Goal: Task Accomplishment & Management: Use online tool/utility

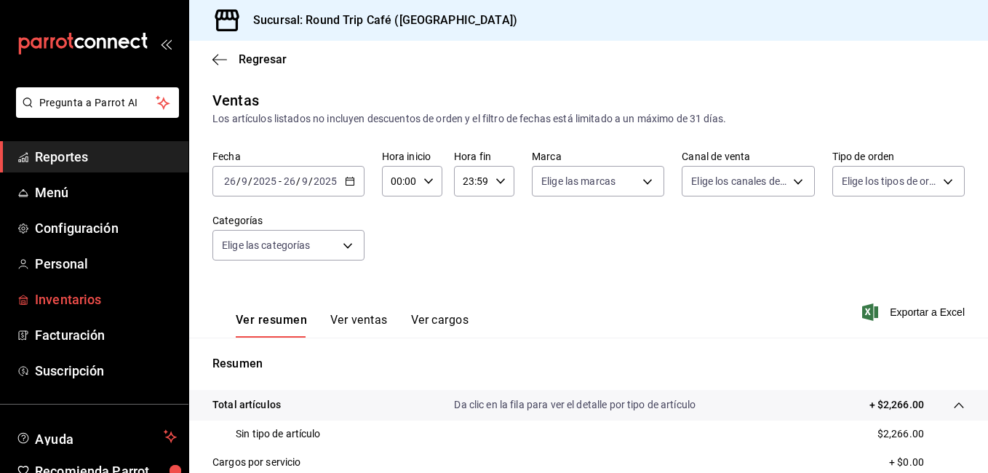
drag, startPoint x: 0, startPoint y: 0, endPoint x: 73, endPoint y: 307, distance: 315.7
click at [73, 307] on span "Inventarios" at bounding box center [106, 300] width 142 height 20
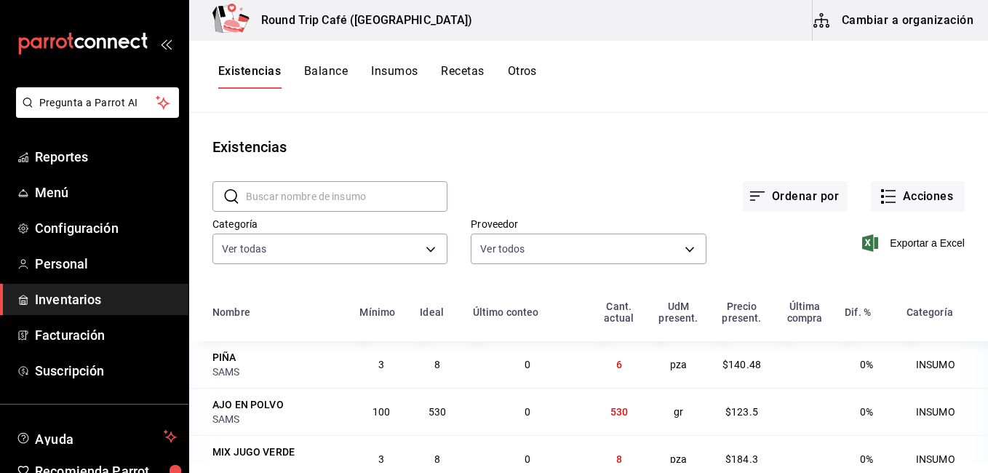
click at [388, 75] on button "Insumos" at bounding box center [394, 76] width 47 height 25
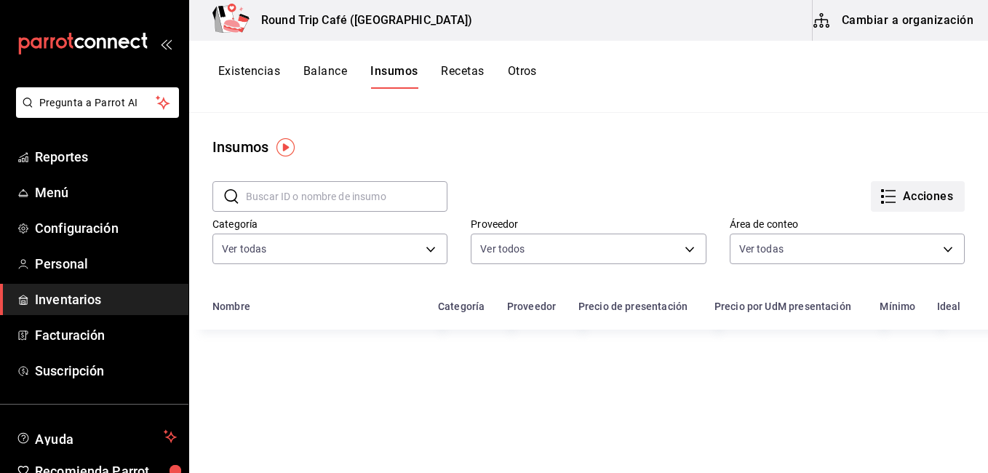
click at [884, 200] on icon "button" at bounding box center [888, 196] width 17 height 17
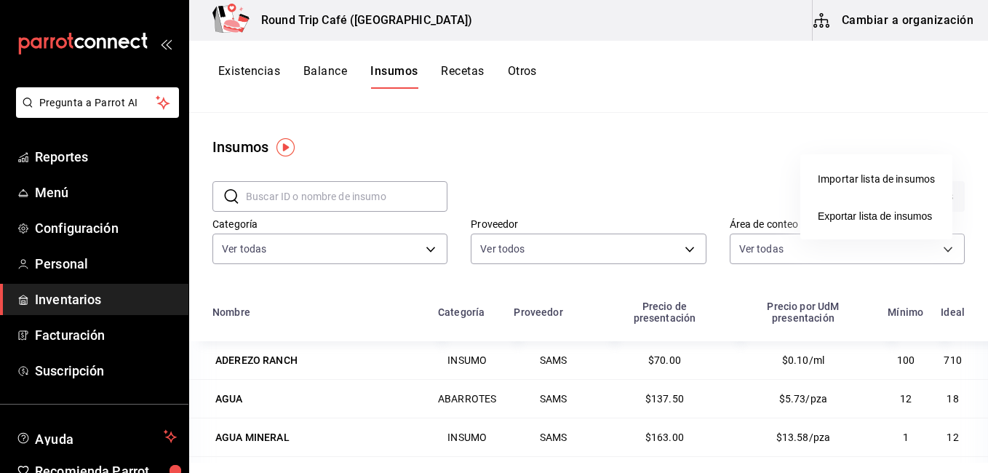
click at [753, 155] on div at bounding box center [494, 236] width 988 height 473
click at [728, 159] on div at bounding box center [494, 236] width 988 height 473
click at [728, 159] on body "Pregunta a Parrot AI Reportes Menú Configuración Personal Inventarios Facturaci…" at bounding box center [494, 231] width 988 height 463
click at [880, 197] on icon "button" at bounding box center [888, 196] width 17 height 17
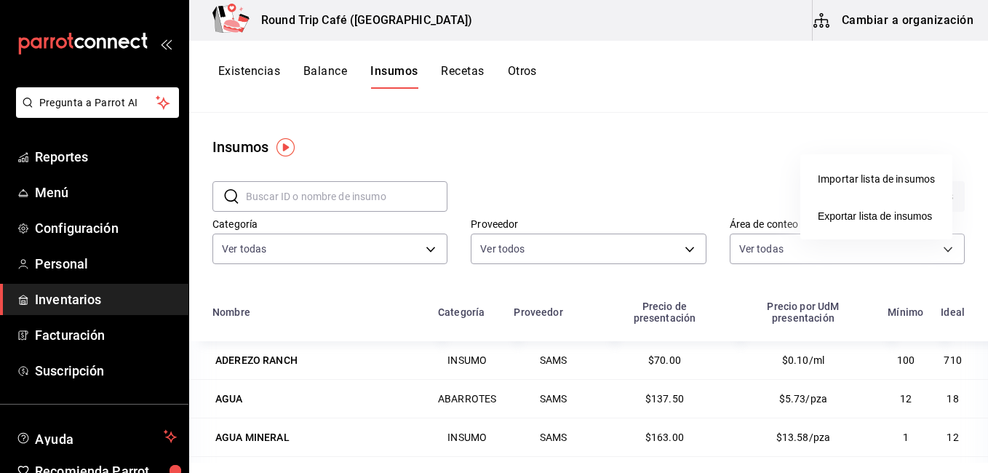
click at [766, 181] on div at bounding box center [494, 236] width 988 height 473
click at [886, 20] on div at bounding box center [494, 236] width 988 height 473
click at [886, 20] on button "Cambiar a organización" at bounding box center [895, 20] width 164 height 41
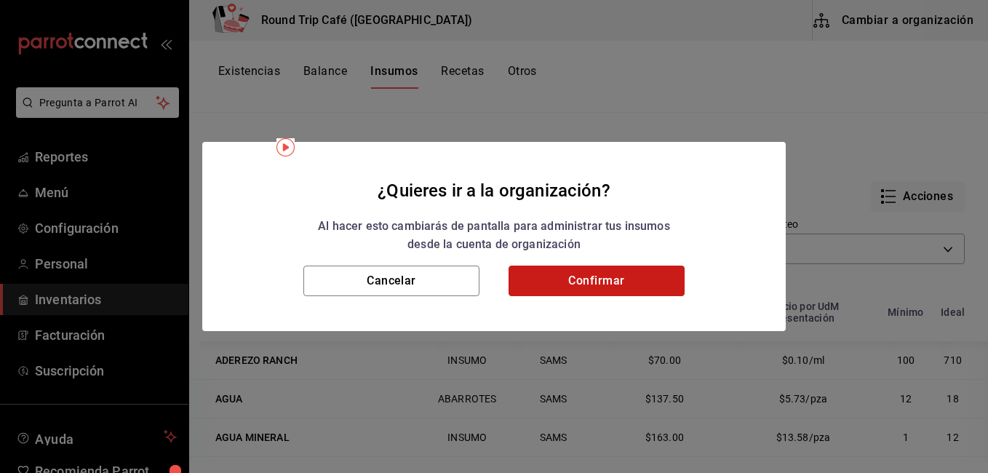
click at [641, 266] on button "Confirmar" at bounding box center [597, 281] width 176 height 31
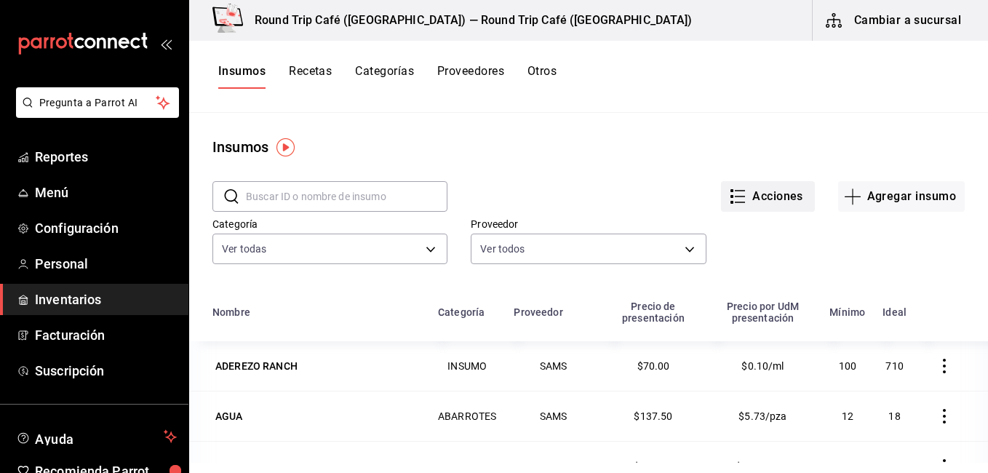
click at [789, 203] on button "Acciones" at bounding box center [768, 196] width 94 height 31
click at [880, 247] on div at bounding box center [494, 236] width 988 height 473
click at [916, 25] on div at bounding box center [494, 236] width 988 height 473
click at [912, 21] on button "Cambiar a sucursal" at bounding box center [895, 20] width 164 height 41
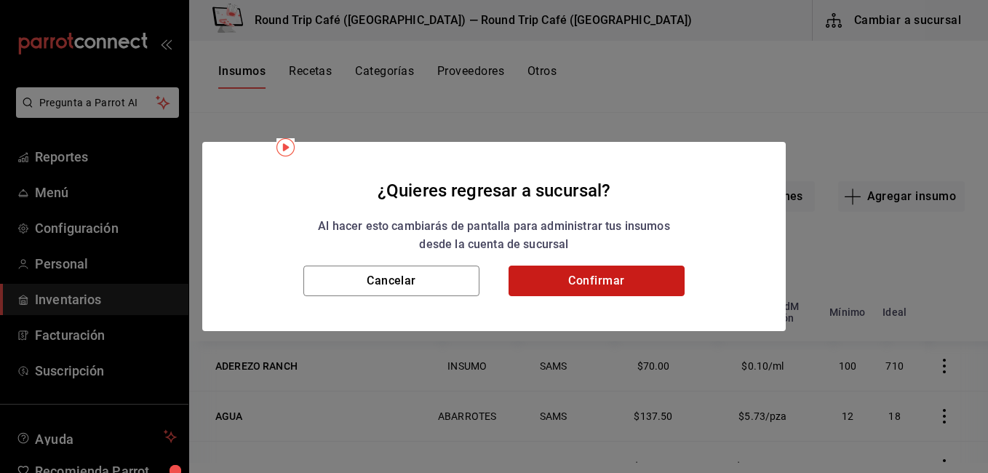
click at [624, 275] on button "Confirmar" at bounding box center [597, 281] width 176 height 31
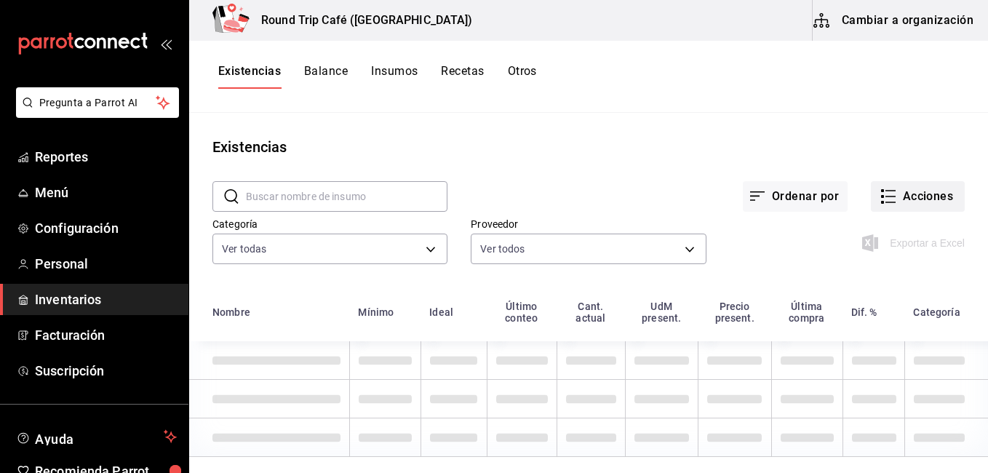
click at [898, 200] on button "Acciones" at bounding box center [918, 196] width 94 height 31
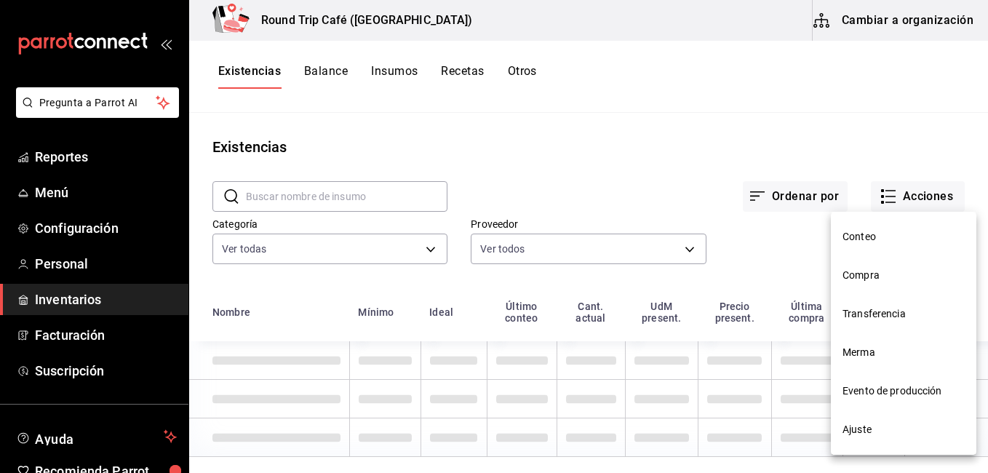
click at [872, 295] on li "Transferencia" at bounding box center [904, 314] width 146 height 39
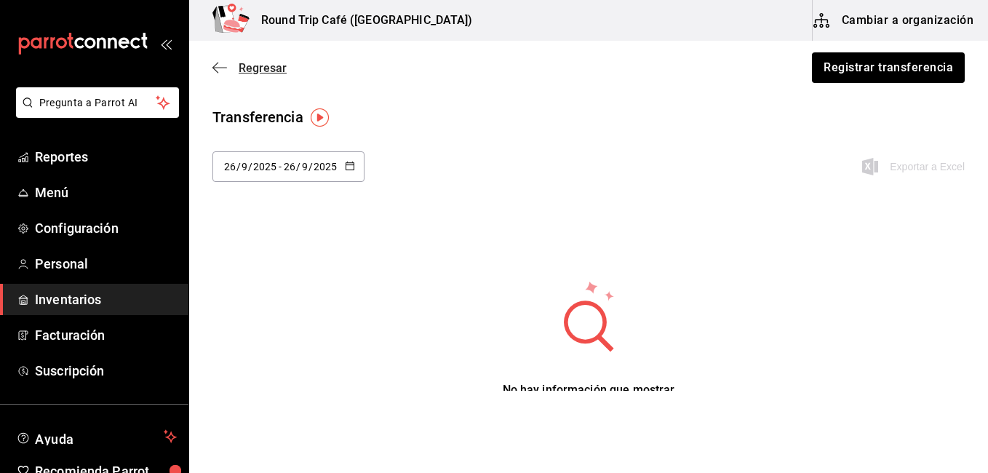
click at [239, 68] on span "Regresar" at bounding box center [263, 68] width 48 height 14
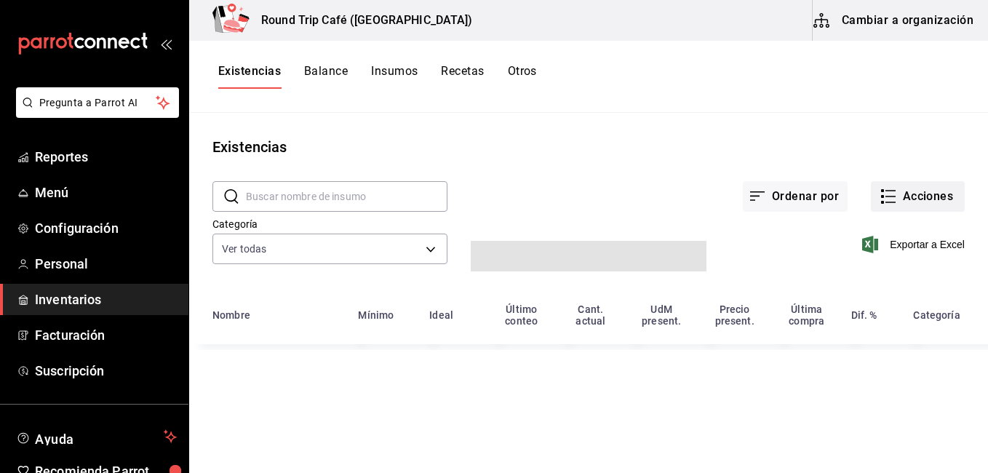
click at [927, 192] on button "Acciones" at bounding box center [918, 196] width 94 height 31
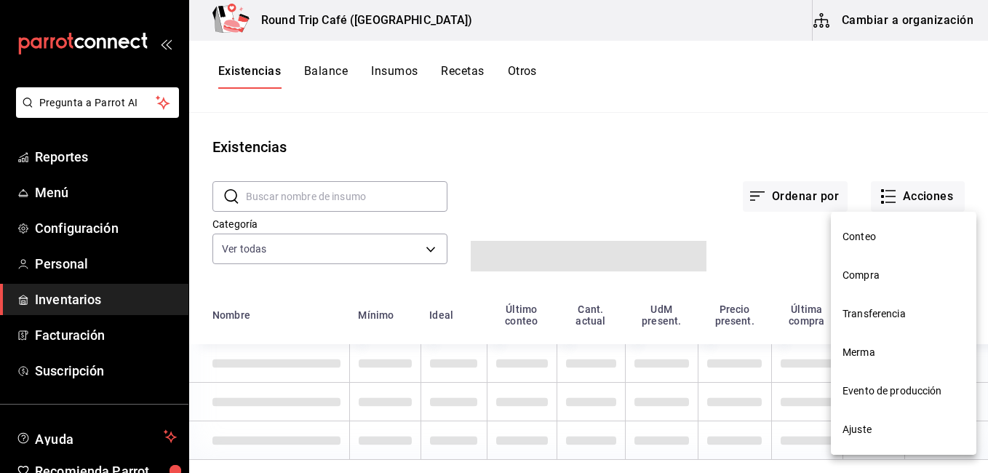
click at [871, 279] on span "Compra" at bounding box center [903, 275] width 122 height 15
click at [871, 274] on html "Pregunta a Parrot AI Reportes Menú Configuración Personal Inventarios Facturaci…" at bounding box center [494, 231] width 988 height 463
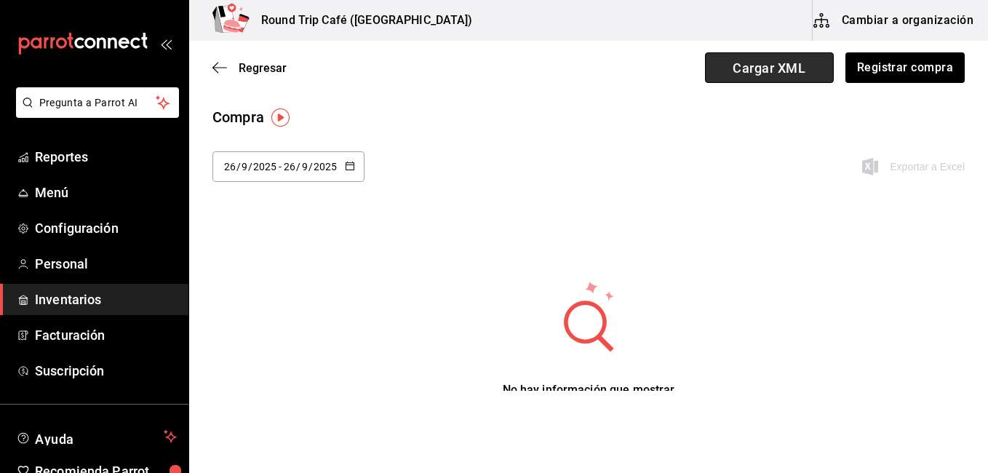
click at [758, 71] on span "Cargar XML" at bounding box center [769, 67] width 129 height 31
click at [0, 0] on input "Cargar XML" at bounding box center [0, 0] width 0 height 0
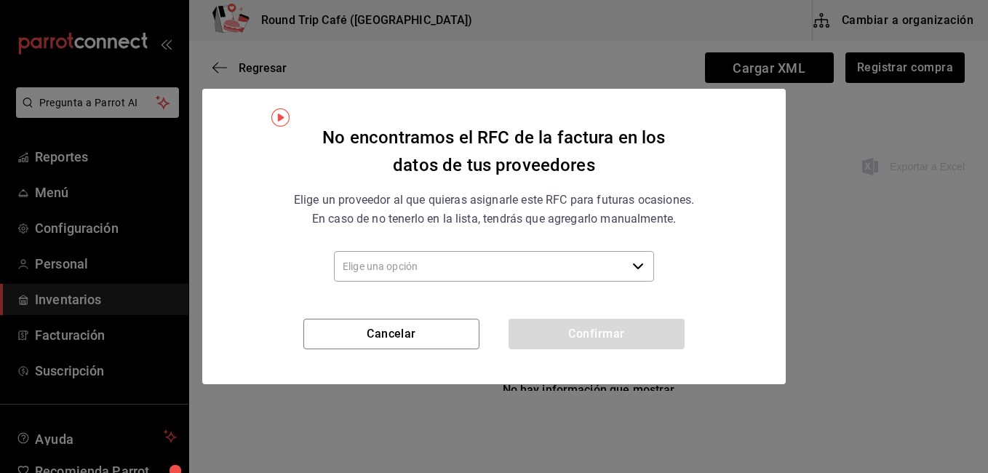
click at [639, 260] on icon "button" at bounding box center [638, 266] width 12 height 12
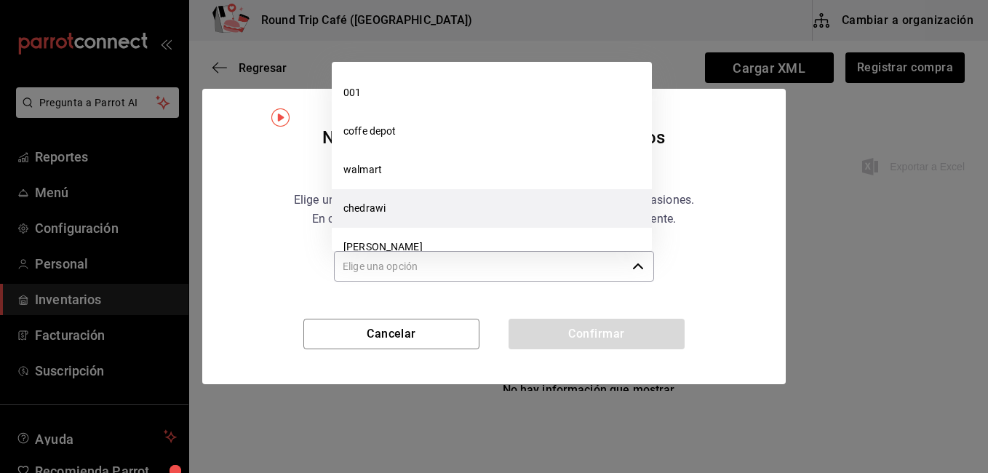
click at [458, 223] on li "chedrawi" at bounding box center [492, 208] width 320 height 39
type input "chedrawi"
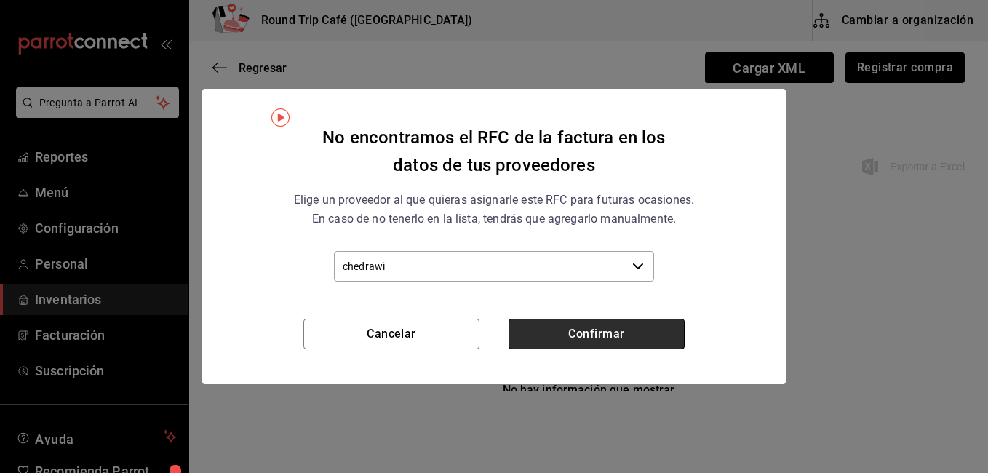
click at [574, 332] on button "Confirmar" at bounding box center [597, 334] width 176 height 31
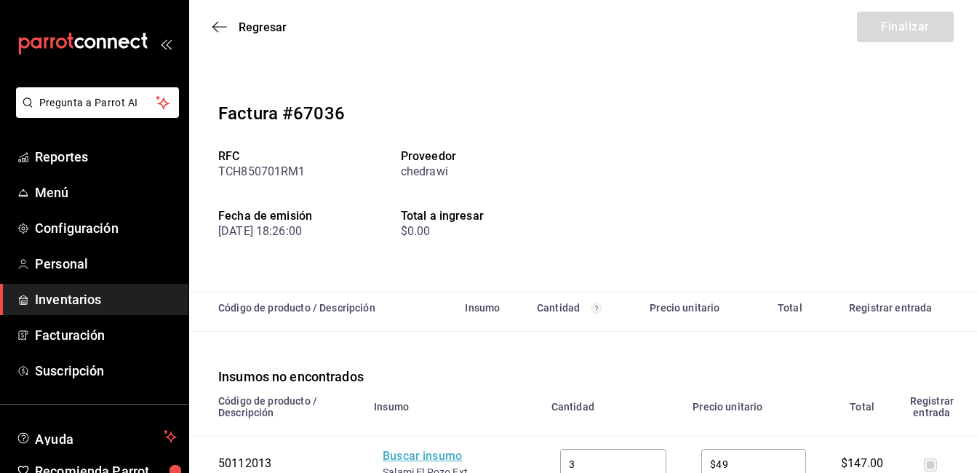
click at [438, 448] on div "Buscar insumo" at bounding box center [441, 456] width 116 height 17
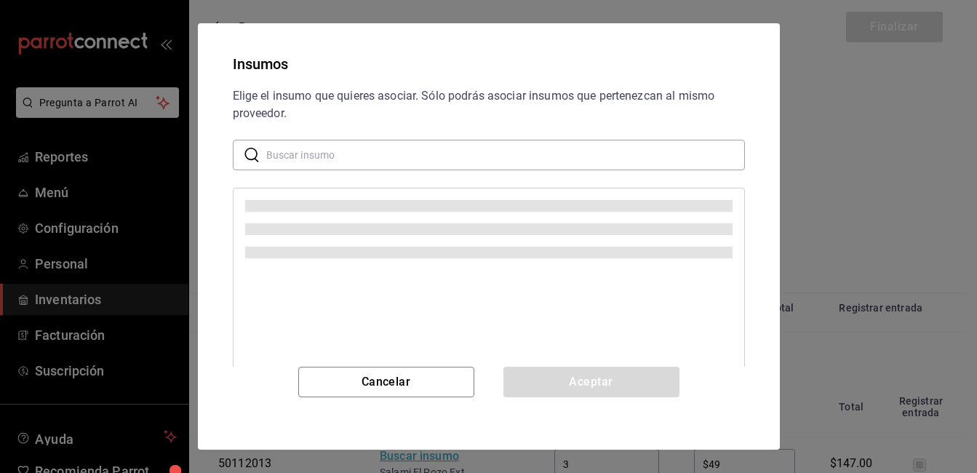
click at [438, 335] on div at bounding box center [489, 315] width 512 height 255
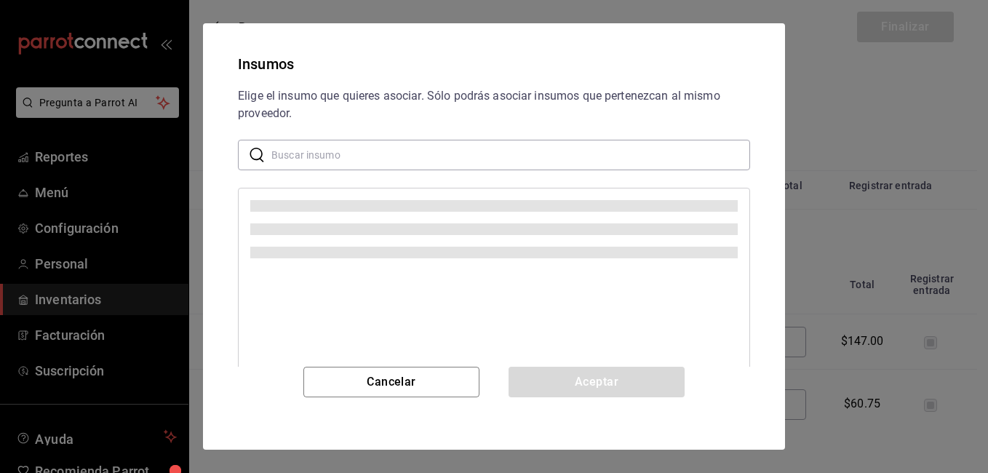
click at [330, 155] on input "text" at bounding box center [510, 154] width 479 height 29
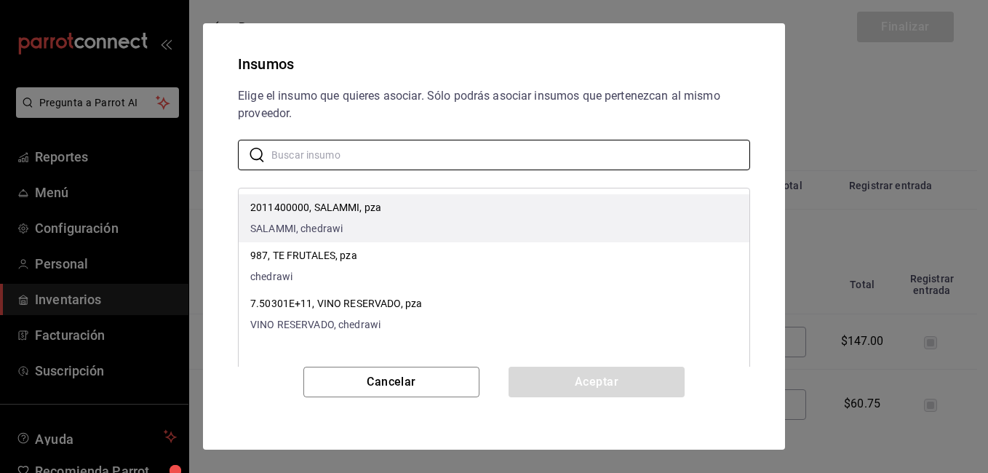
click at [280, 218] on div "2011400000, SALAMMI, [PERSON_NAME], chedrawi" at bounding box center [315, 218] width 131 height 36
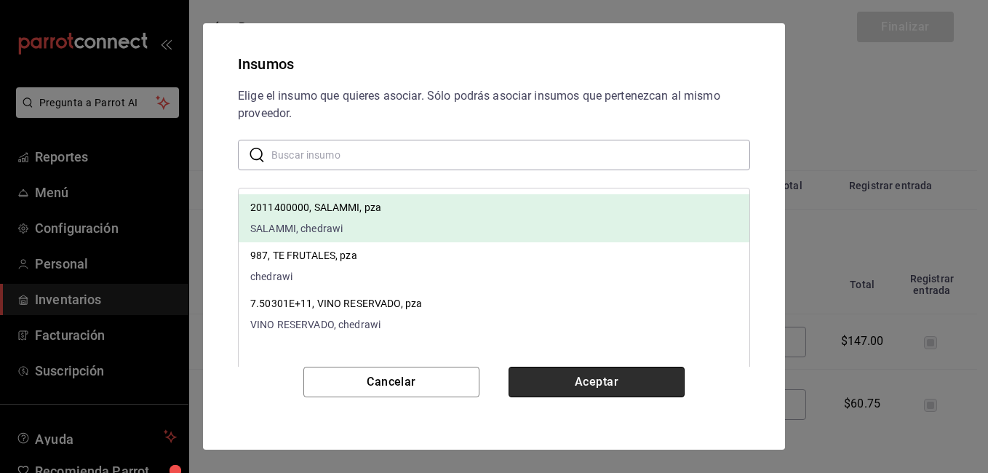
click at [575, 378] on button "Aceptar" at bounding box center [597, 382] width 176 height 31
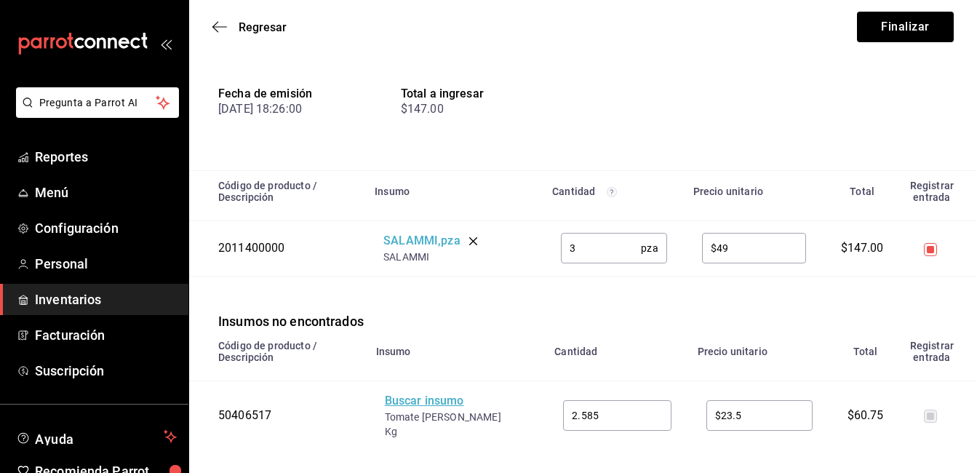
click at [399, 404] on div "Buscar insumo" at bounding box center [443, 401] width 116 height 17
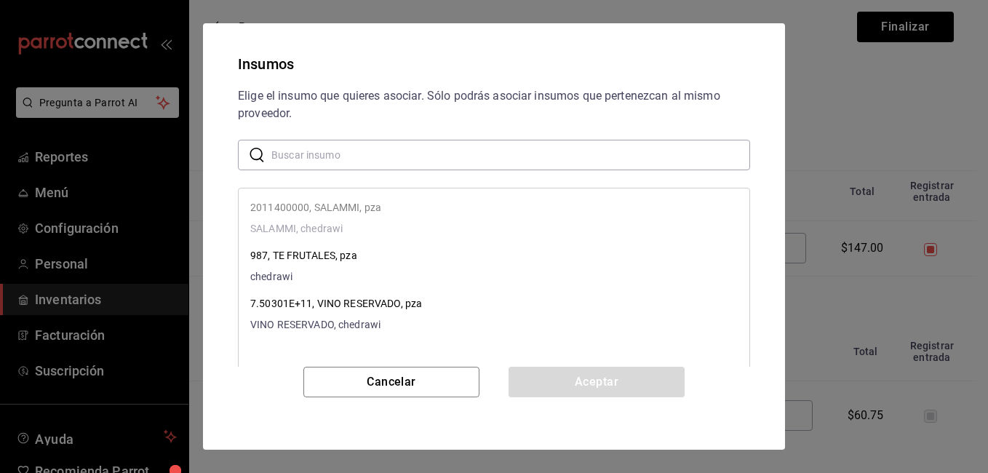
click at [307, 148] on input "text" at bounding box center [510, 154] width 479 height 29
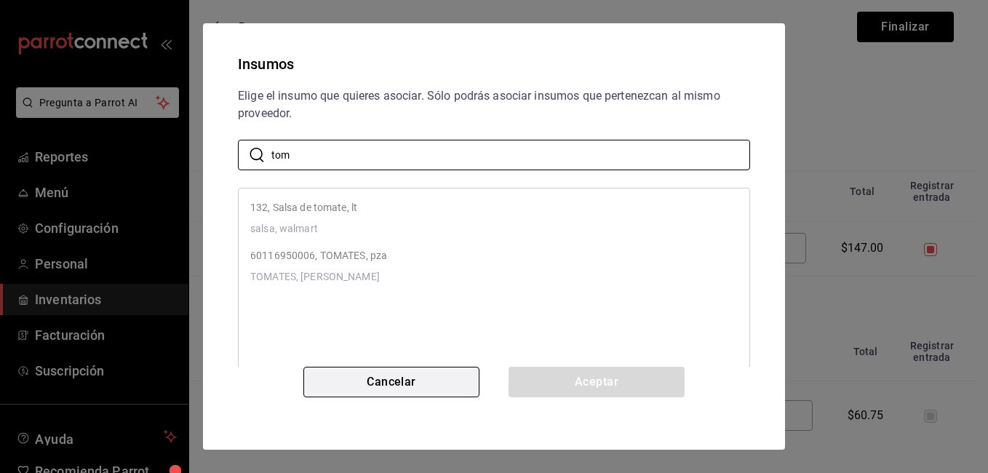
type input "tom"
click at [423, 385] on button "Cancelar" at bounding box center [391, 382] width 176 height 31
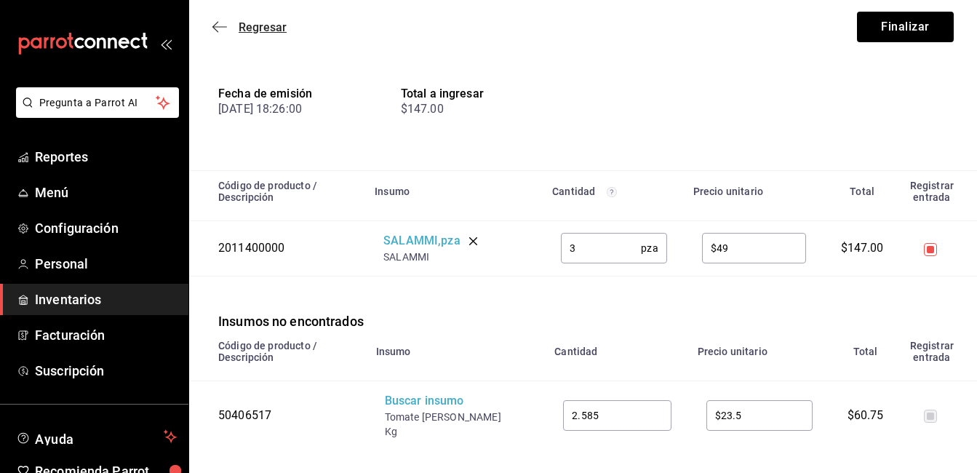
click at [219, 27] on icon "button" at bounding box center [219, 26] width 15 height 1
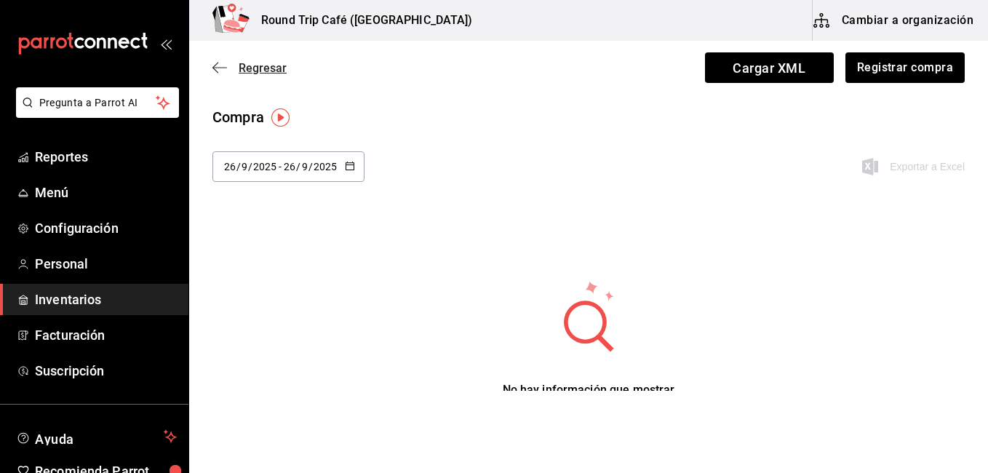
click at [240, 68] on span "Regresar" at bounding box center [263, 68] width 48 height 14
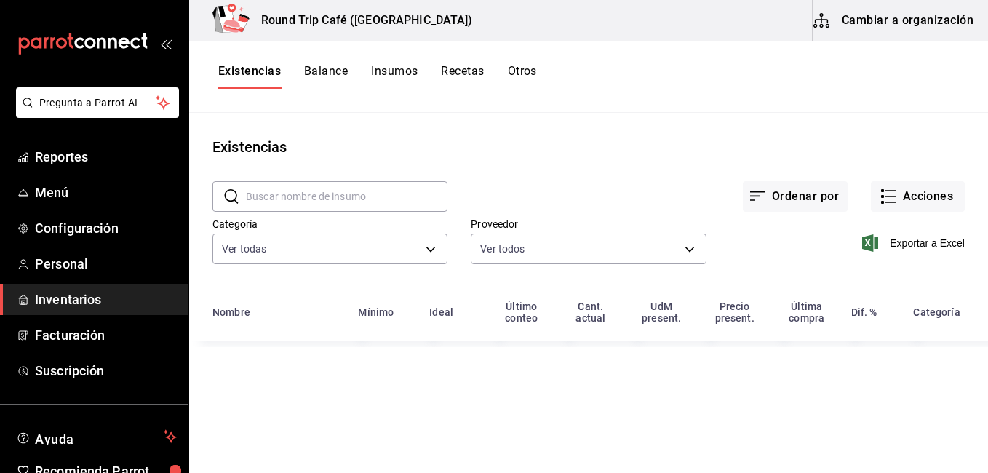
click at [396, 75] on button "Insumos" at bounding box center [394, 76] width 47 height 25
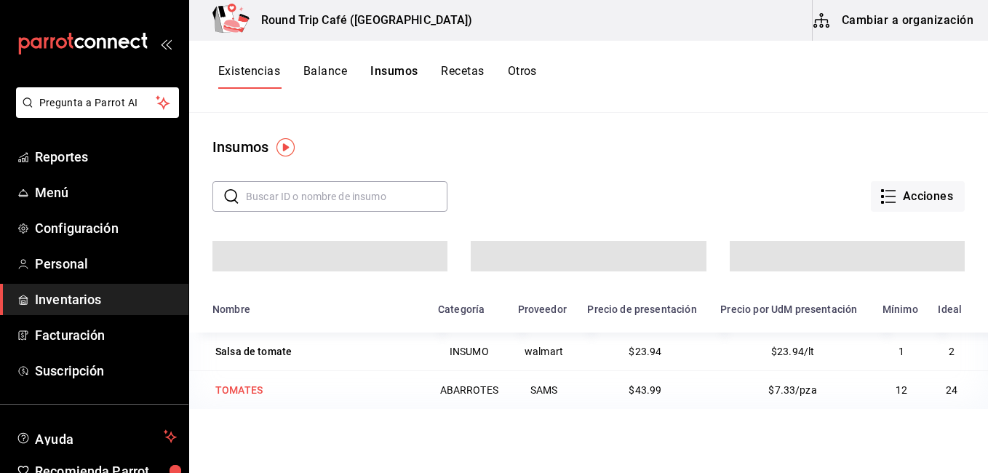
click at [239, 395] on div "TOMATES" at bounding box center [238, 390] width 47 height 15
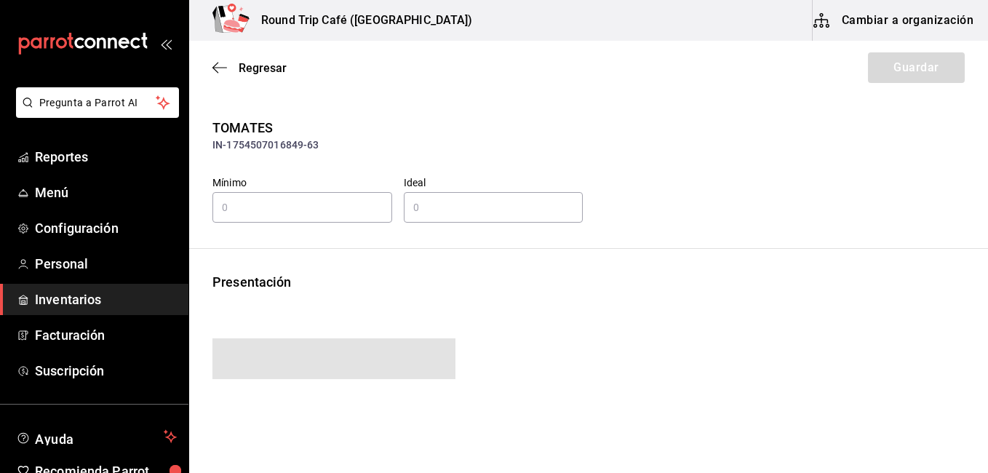
type input "12"
type input "24"
type input "43.99"
type input "IVA 0%"
type input "43.99"
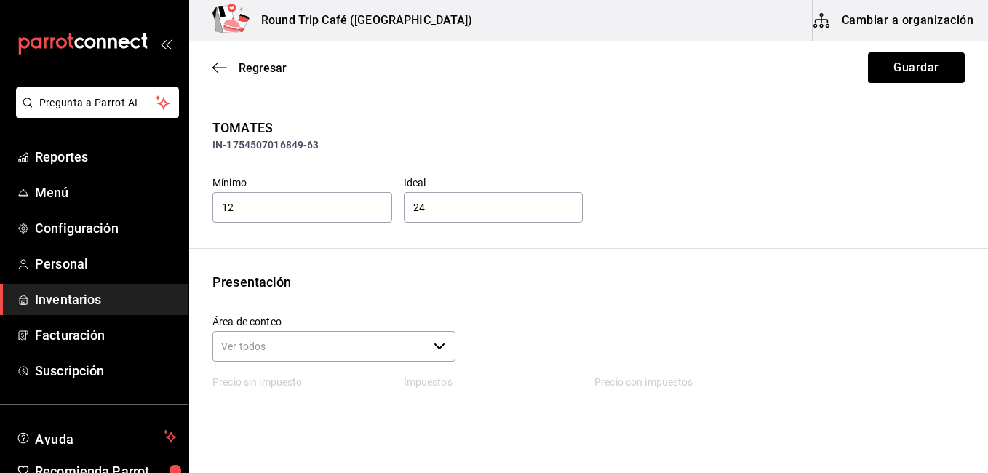
click at [909, 17] on button "Cambiar a organización" at bounding box center [895, 20] width 164 height 41
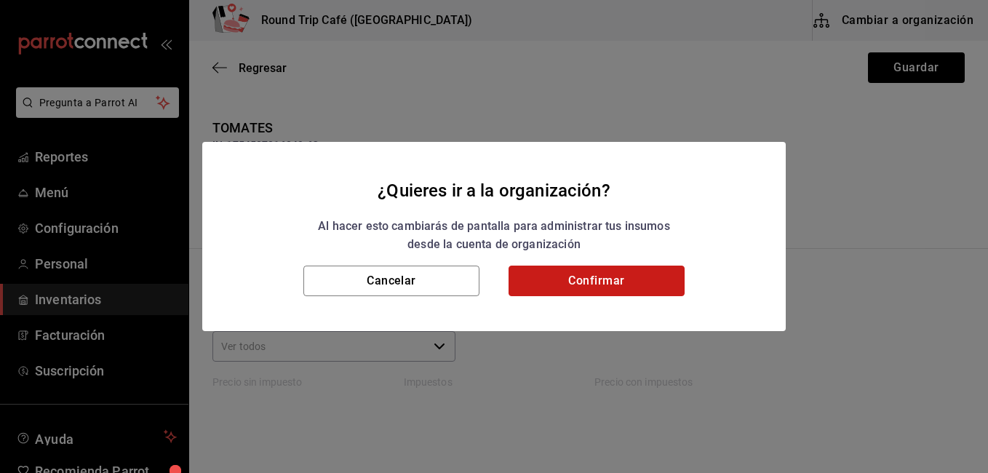
click at [598, 287] on button "Confirmar" at bounding box center [597, 281] width 176 height 31
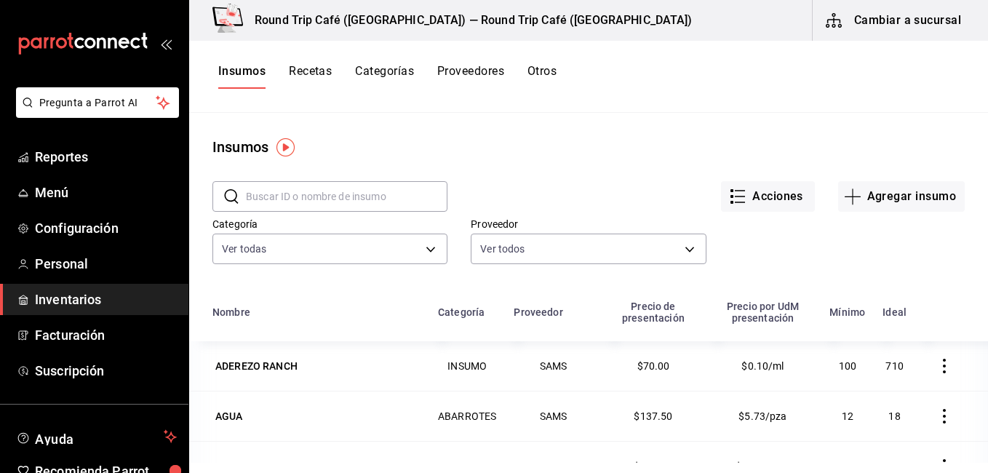
click at [278, 196] on input "text" at bounding box center [347, 196] width 202 height 29
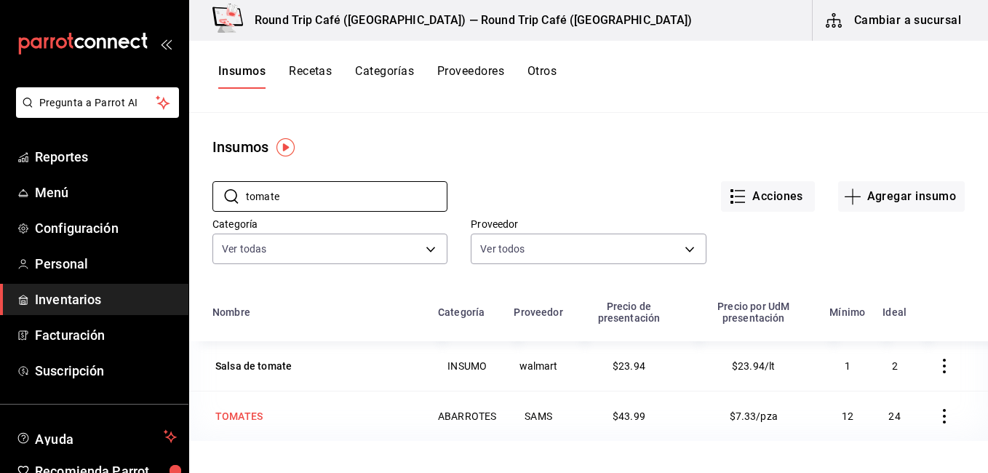
type input "tomate"
click at [248, 408] on div "TOMATES" at bounding box center [238, 416] width 53 height 20
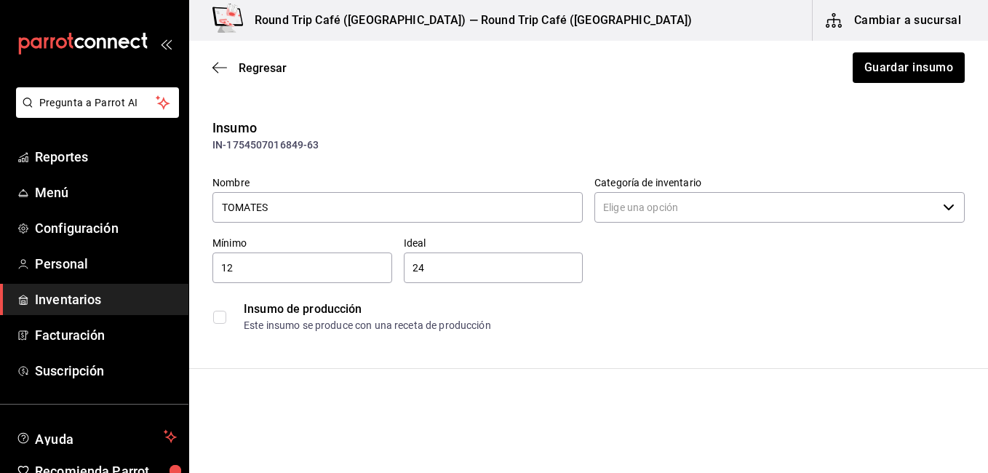
type input "ABARROTES"
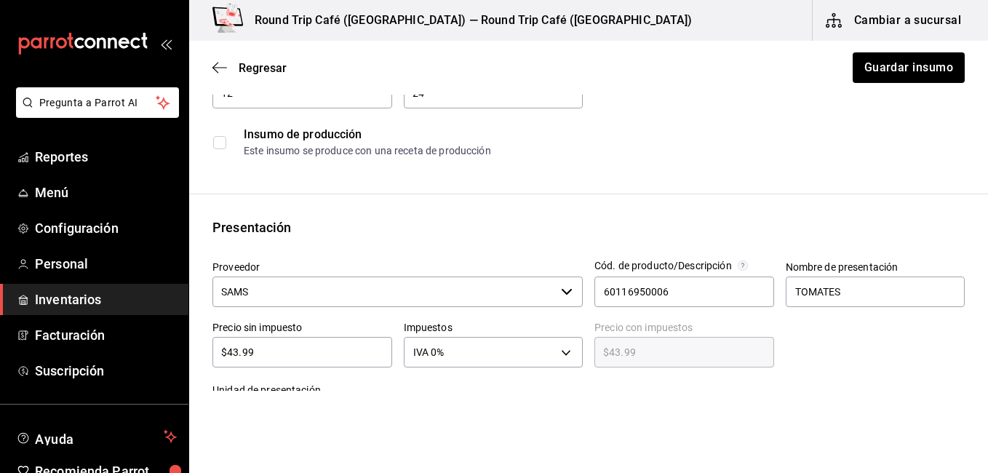
click at [446, 294] on input "SAMS" at bounding box center [383, 291] width 343 height 31
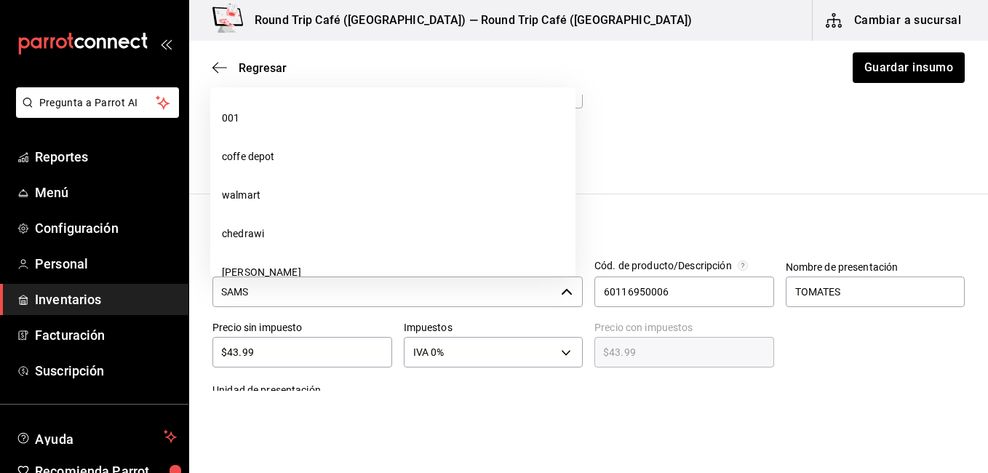
click at [446, 294] on input "SAMS" at bounding box center [383, 291] width 343 height 31
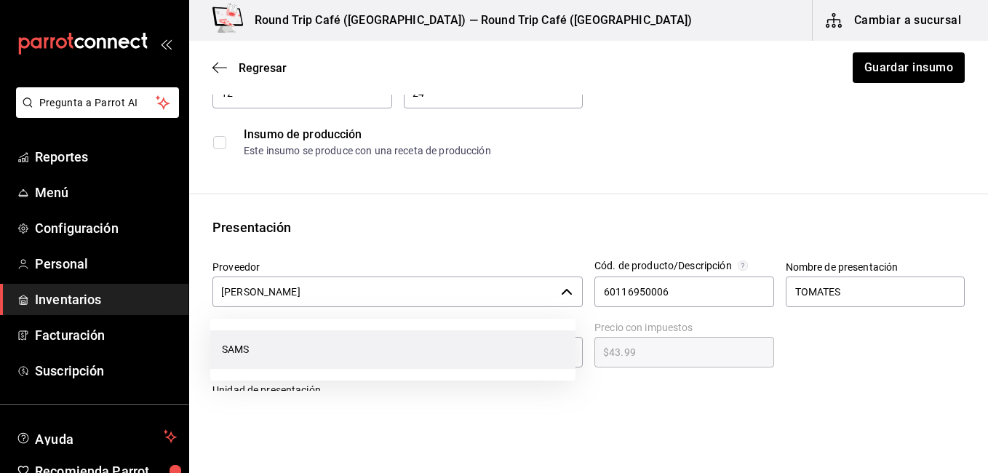
scroll to position [0, 0]
type input "S"
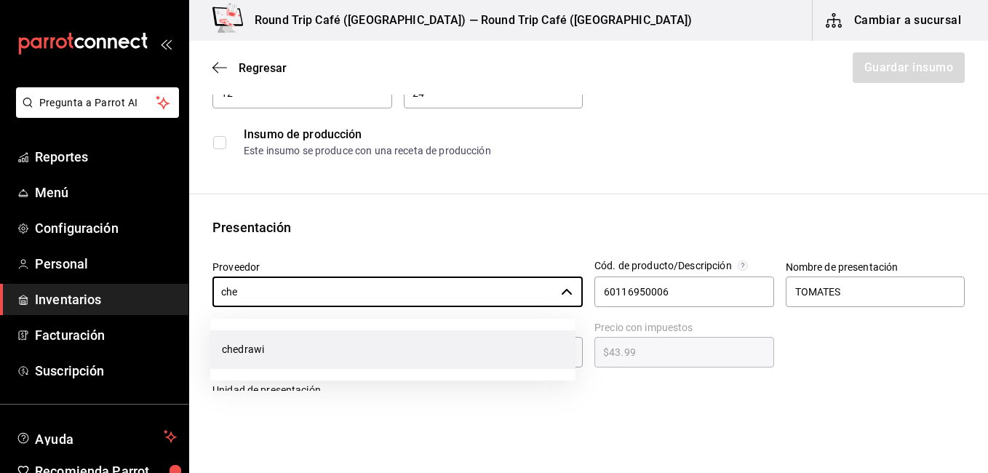
click at [367, 352] on li "chedrawi" at bounding box center [392, 349] width 365 height 39
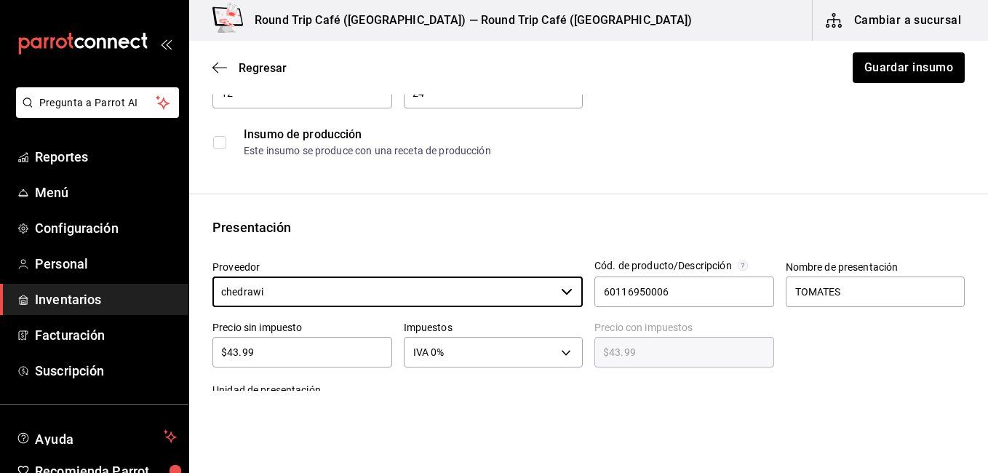
scroll to position [480, 0]
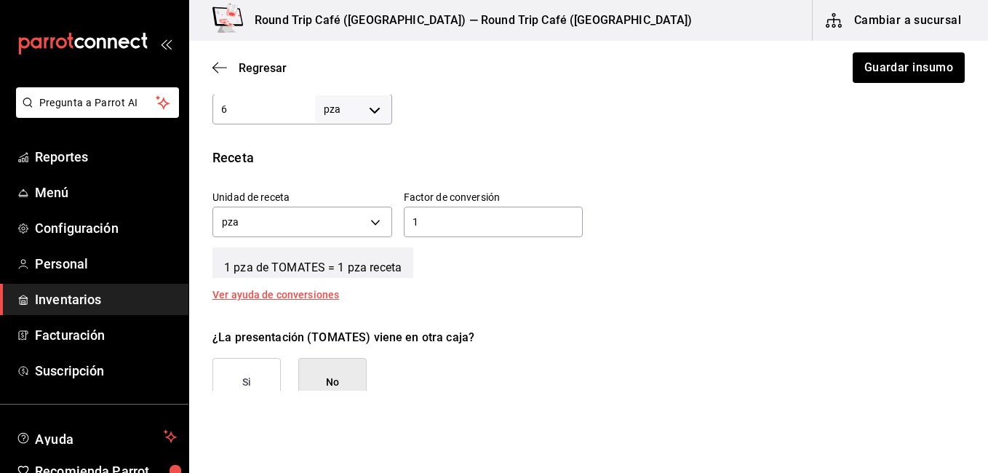
type input "chedrawi"
click at [517, 210] on div "1 ​" at bounding box center [494, 222] width 180 height 31
click at [346, 364] on button "No" at bounding box center [332, 382] width 68 height 49
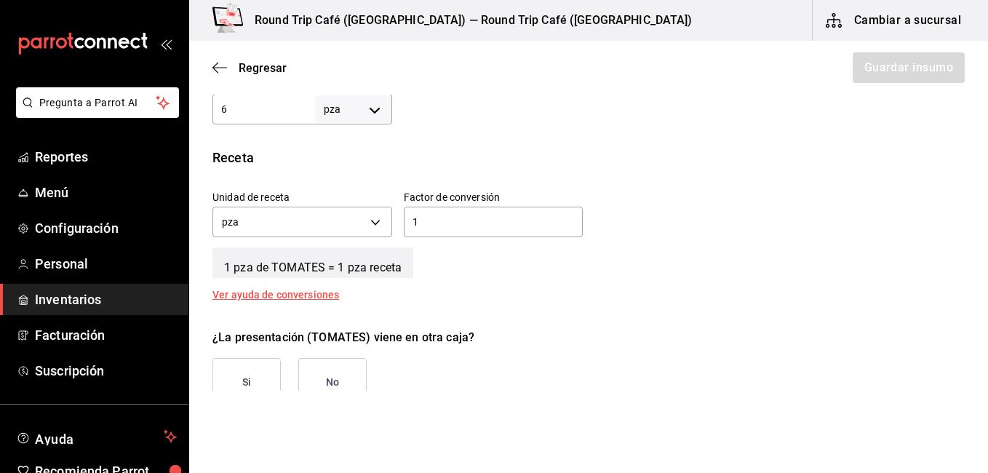
click at [346, 364] on button "No" at bounding box center [332, 382] width 68 height 49
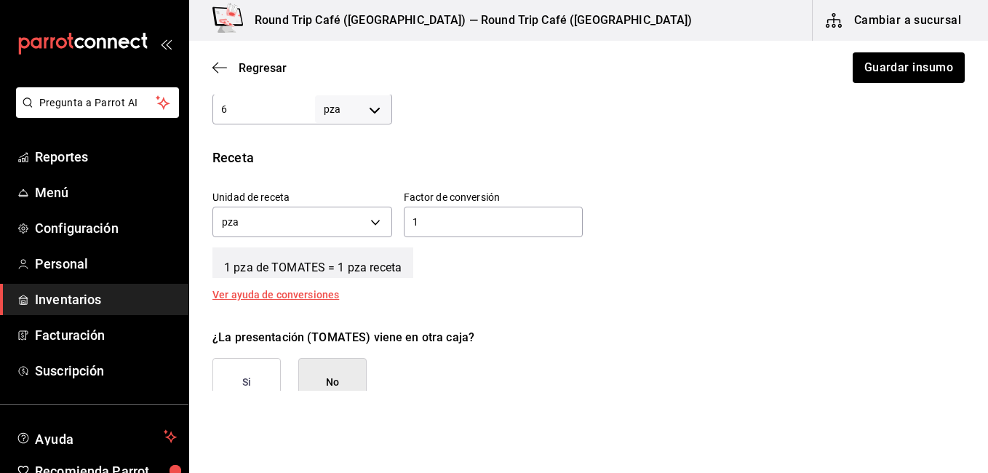
click at [353, 380] on button "No" at bounding box center [332, 382] width 68 height 49
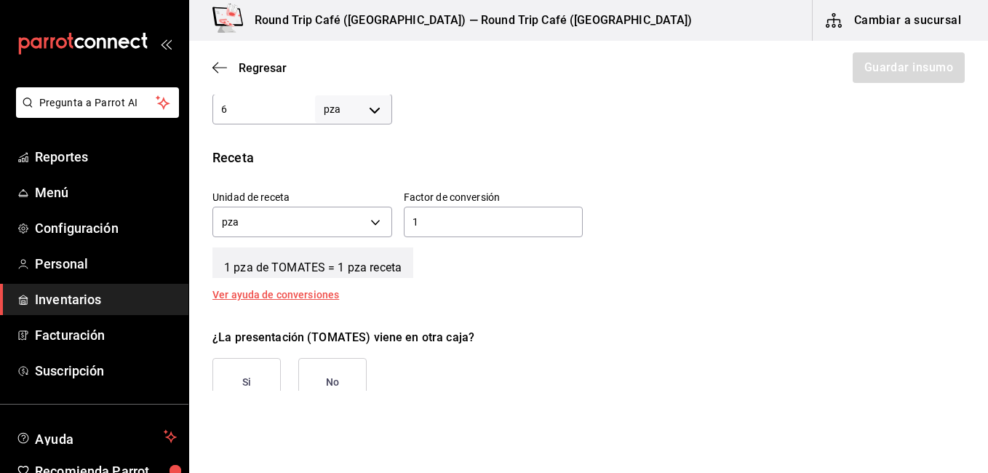
click at [353, 380] on button "No" at bounding box center [332, 382] width 68 height 49
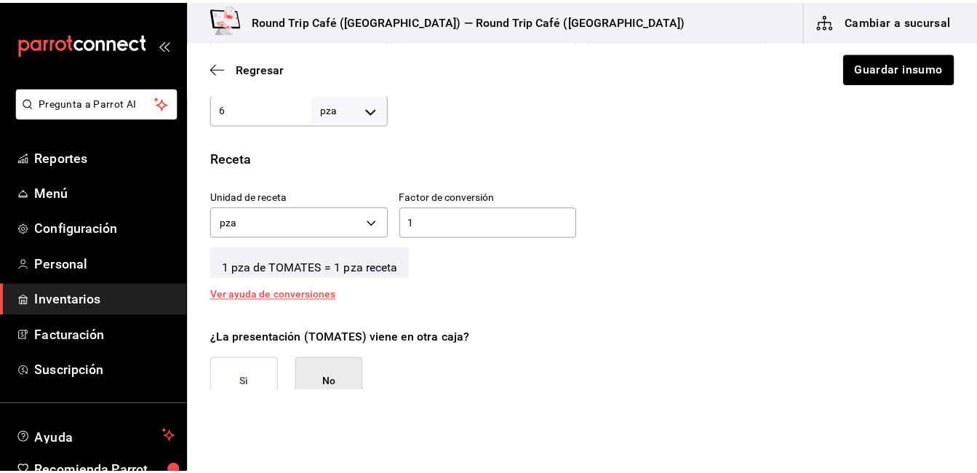
scroll to position [175, 0]
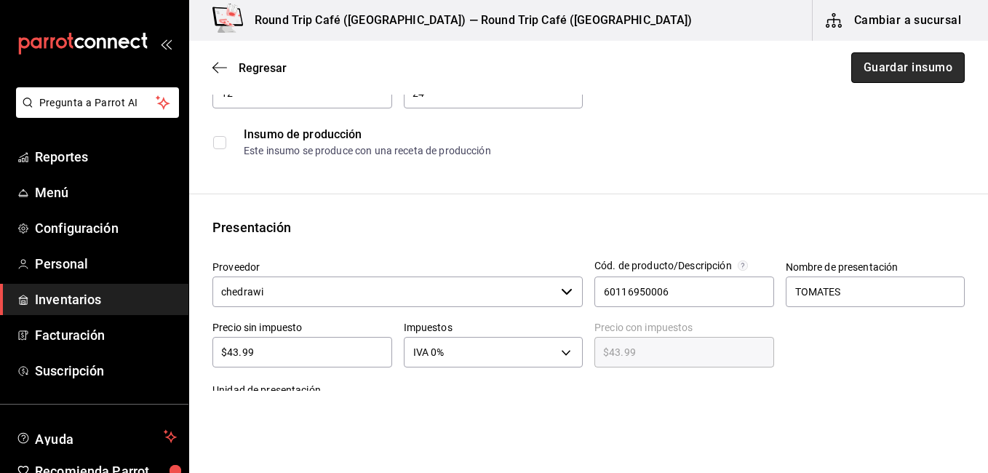
click at [922, 73] on button "Guardar insumo" at bounding box center [907, 67] width 113 height 31
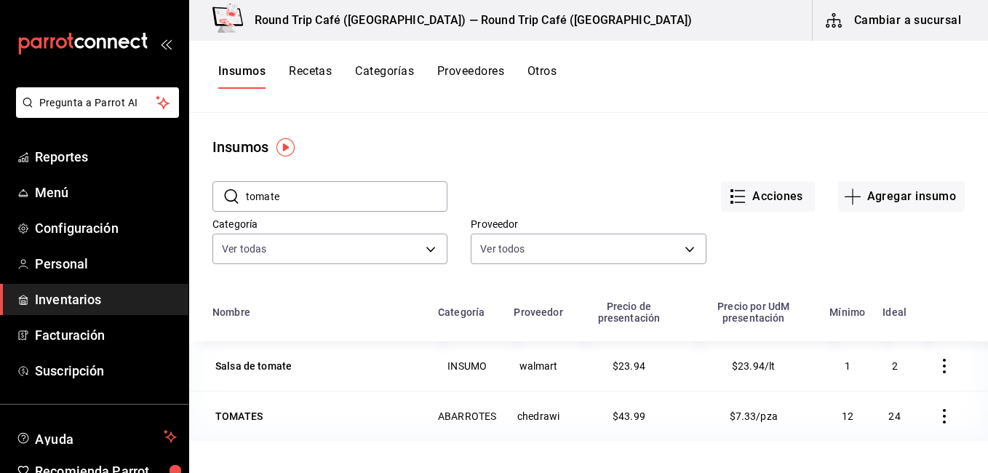
click at [872, 31] on button "Cambiar a sucursal" at bounding box center [895, 20] width 164 height 41
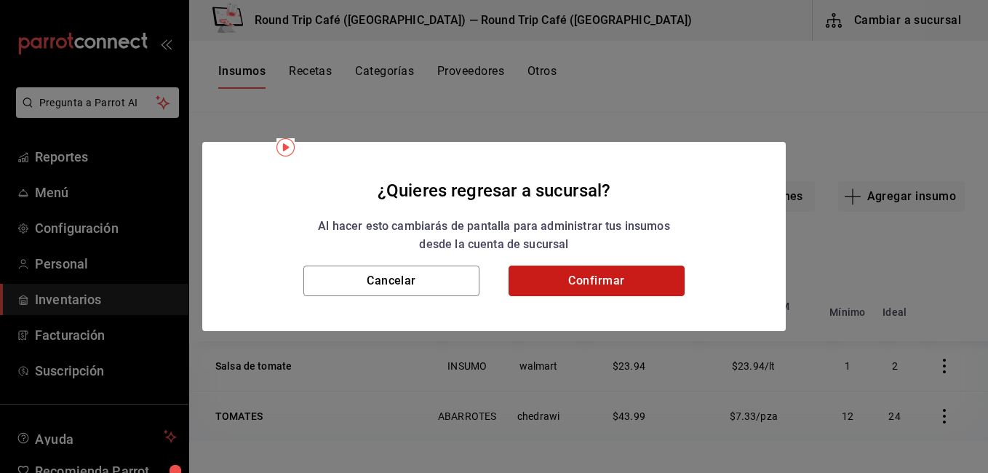
click at [574, 282] on button "Confirmar" at bounding box center [597, 281] width 176 height 31
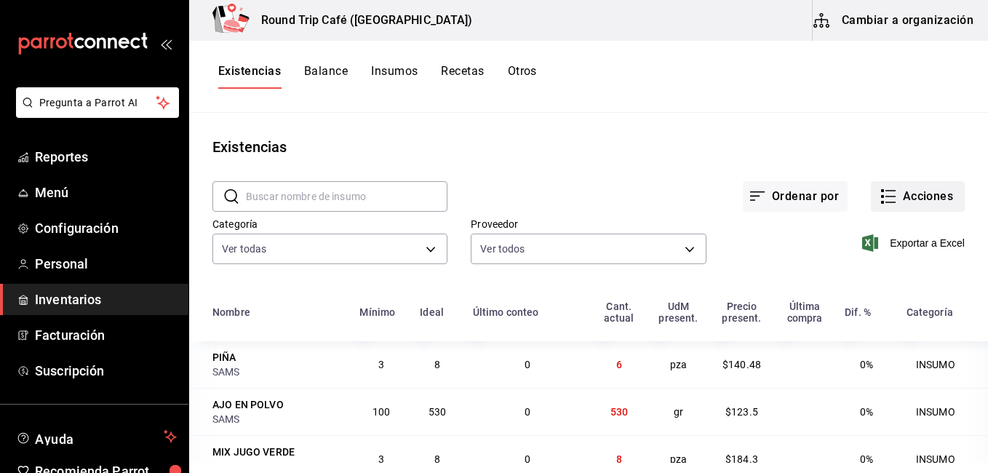
click at [882, 197] on icon "button" at bounding box center [888, 196] width 17 height 17
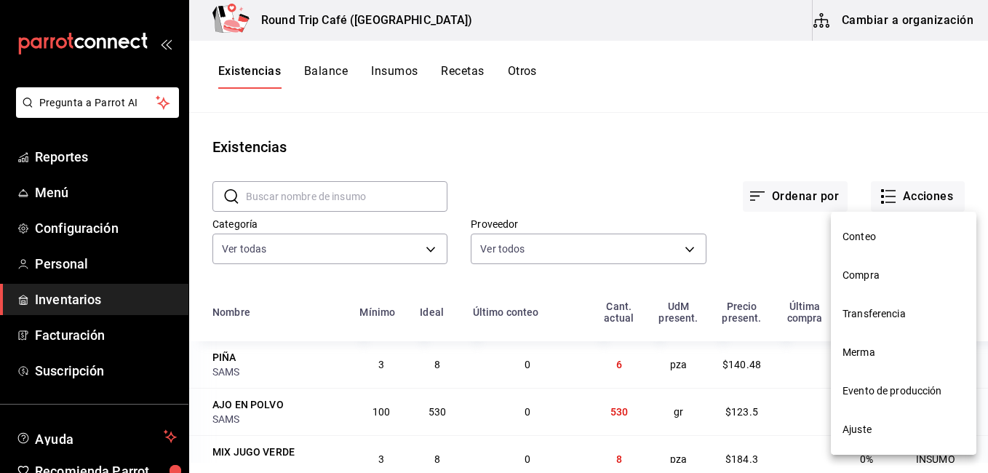
click at [872, 271] on span "Compra" at bounding box center [903, 275] width 122 height 15
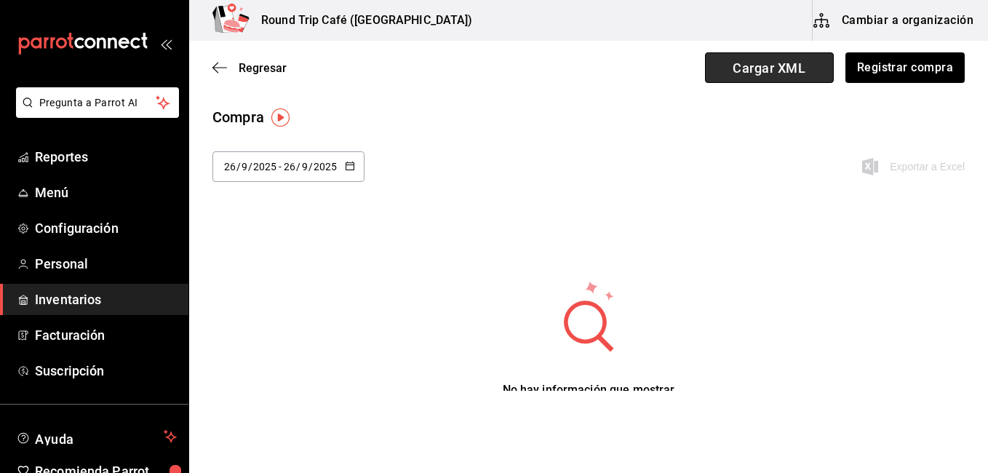
click at [730, 79] on span "Cargar XML" at bounding box center [769, 67] width 129 height 31
click at [0, 0] on input "Cargar XML" at bounding box center [0, 0] width 0 height 0
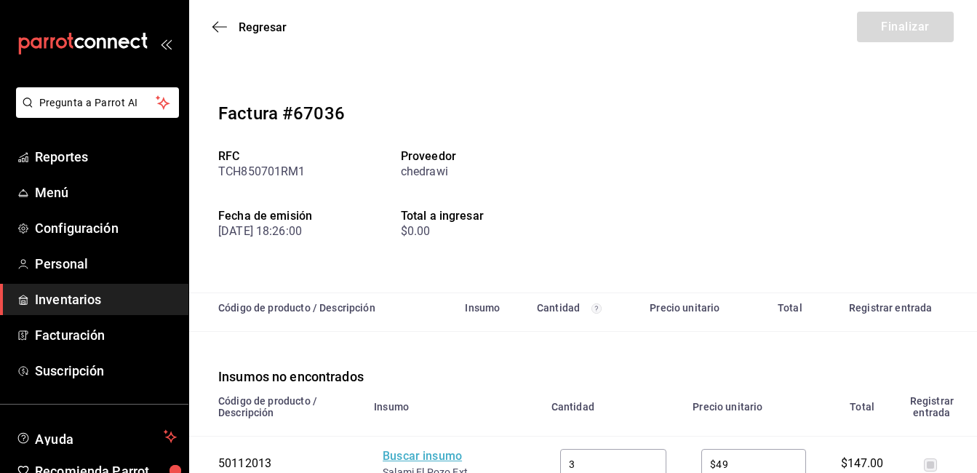
click at [425, 456] on div "Buscar insumo" at bounding box center [441, 456] width 116 height 17
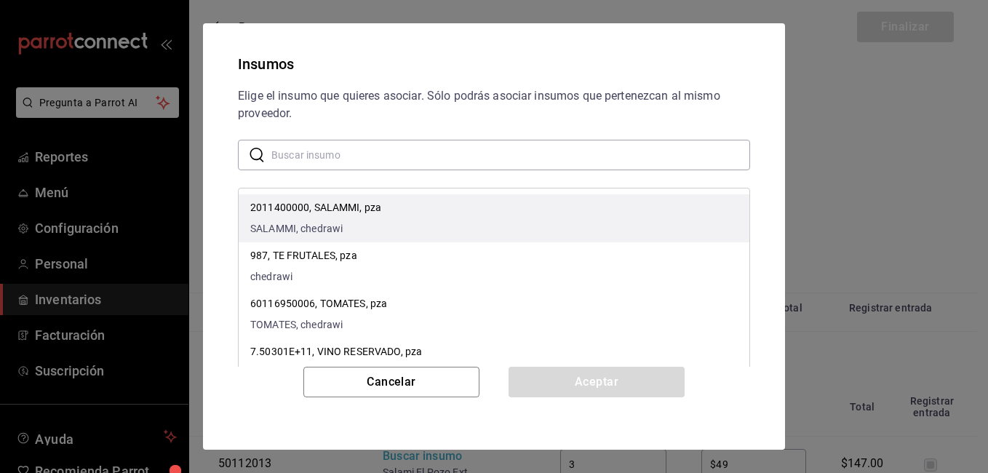
click at [349, 202] on p "2011400000, SALAMMI, pza" at bounding box center [315, 207] width 131 height 15
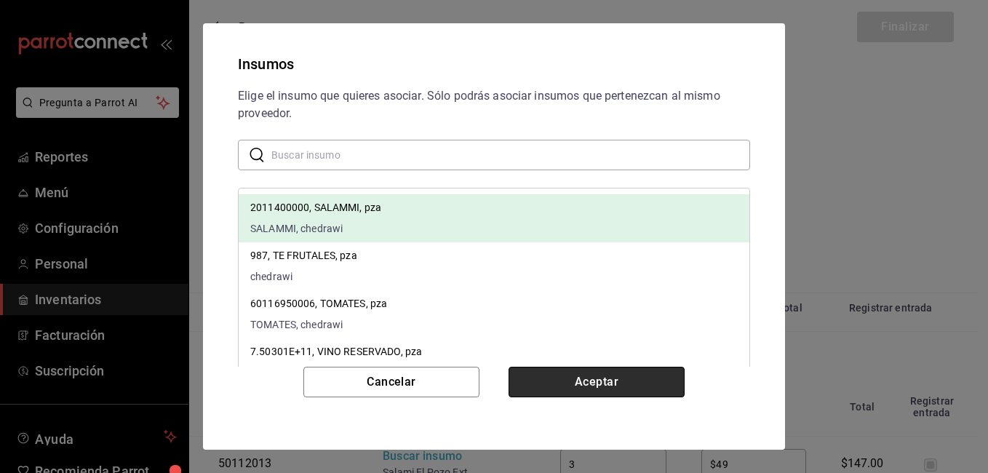
click at [565, 380] on button "Aceptar" at bounding box center [597, 382] width 176 height 31
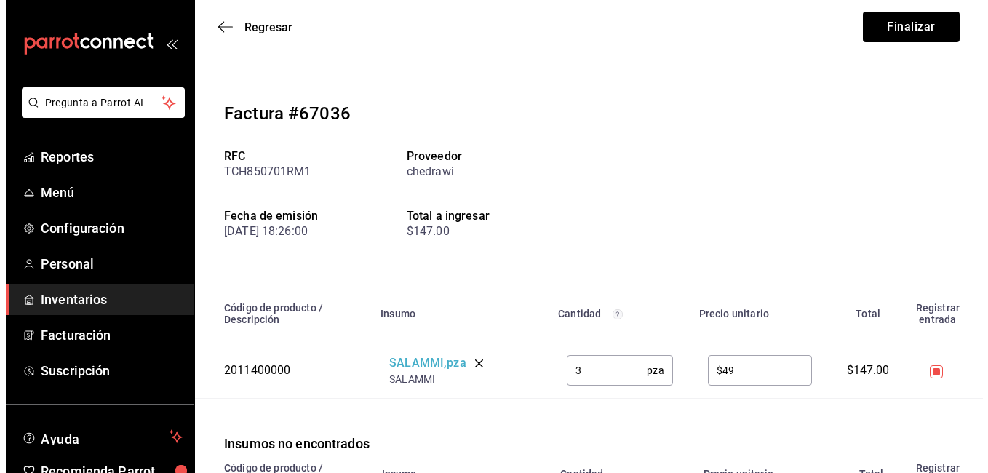
scroll to position [135, 0]
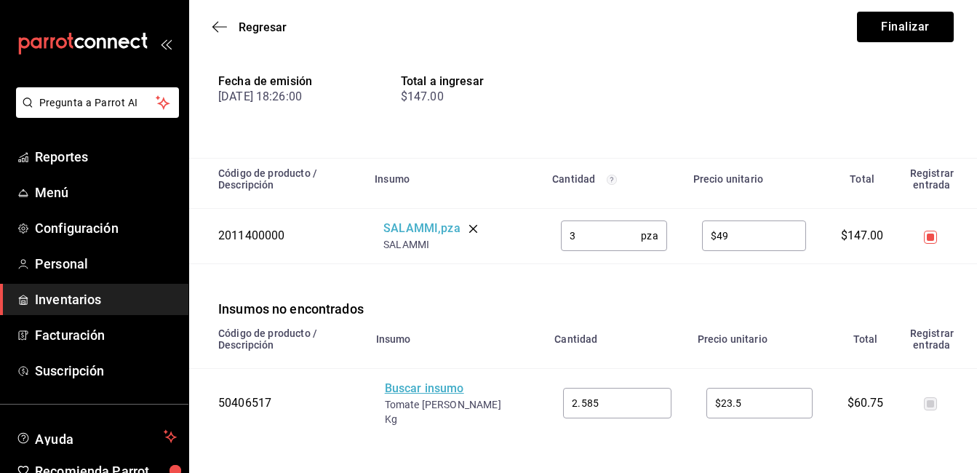
click at [431, 389] on div "Buscar insumo" at bounding box center [443, 388] width 116 height 17
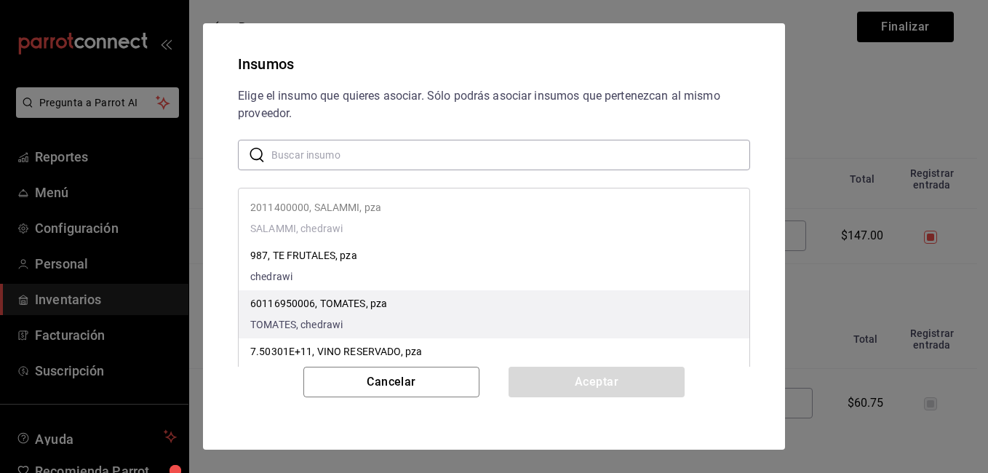
click at [363, 314] on div "60116950006, TOMATES, pza TOMATES, chedrawi" at bounding box center [318, 314] width 137 height 36
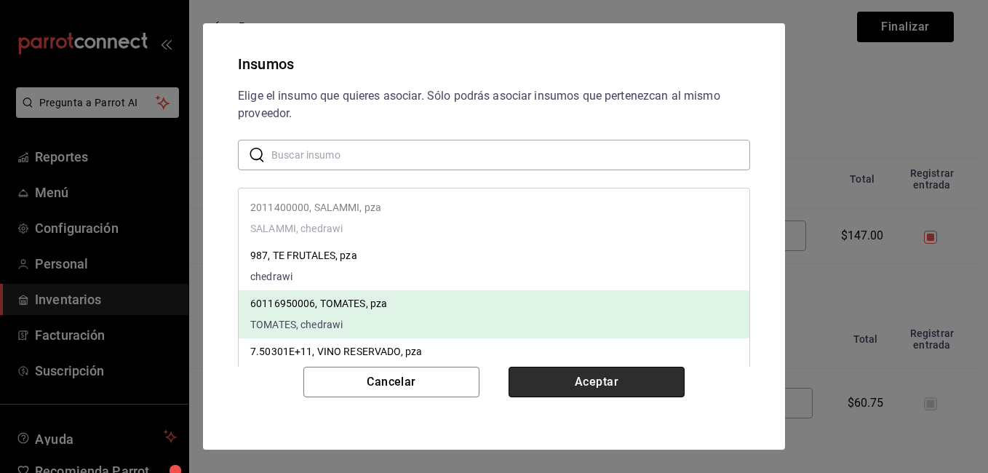
click at [608, 387] on button "Aceptar" at bounding box center [597, 382] width 176 height 31
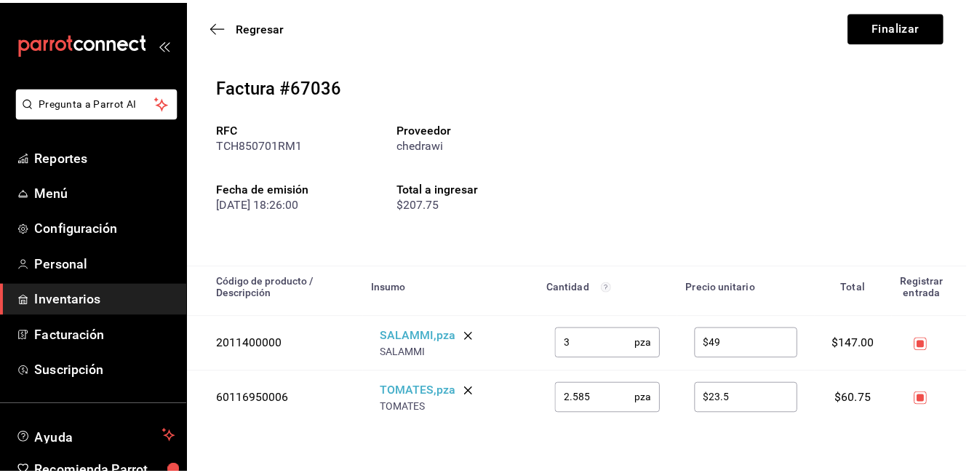
scroll to position [28, 0]
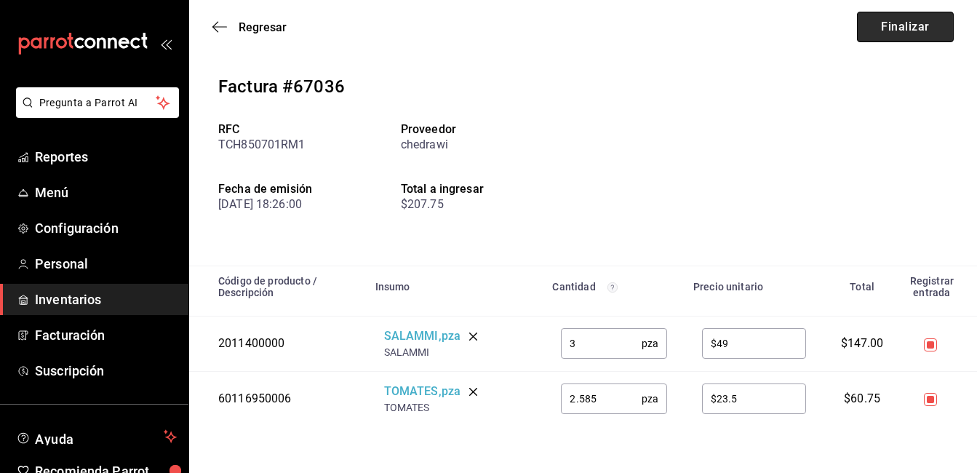
click at [909, 30] on button "Finalizar" at bounding box center [905, 27] width 97 height 31
